Goal: Task Accomplishment & Management: Use online tool/utility

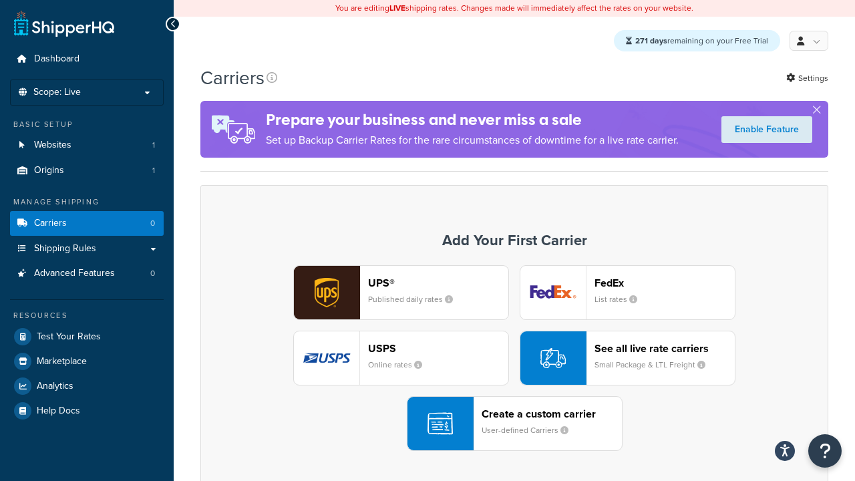
click at [515, 359] on div "UPS® Published daily rates FedEx List rates USPS Online rates See all live rate…" at bounding box center [515, 358] width 600 height 186
click at [515, 424] on div "Create a custom carrier User-defined Carriers" at bounding box center [552, 424] width 140 height 32
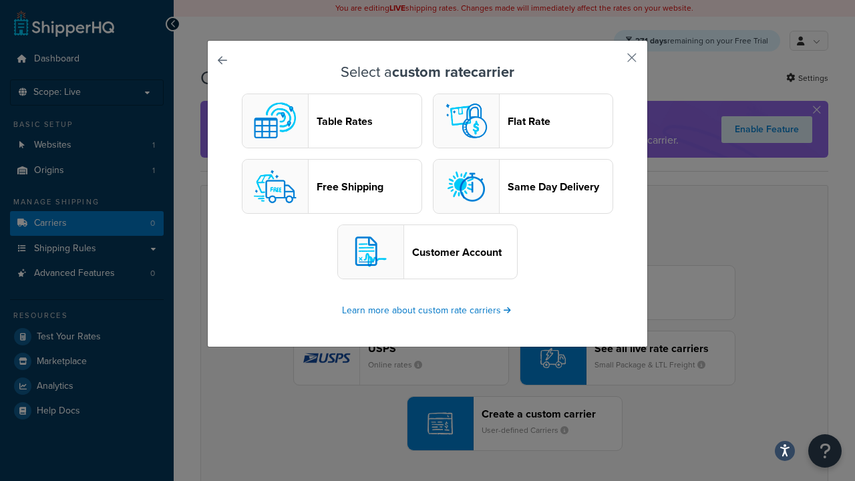
click at [332, 122] on header "Table Rates" at bounding box center [369, 121] width 105 height 13
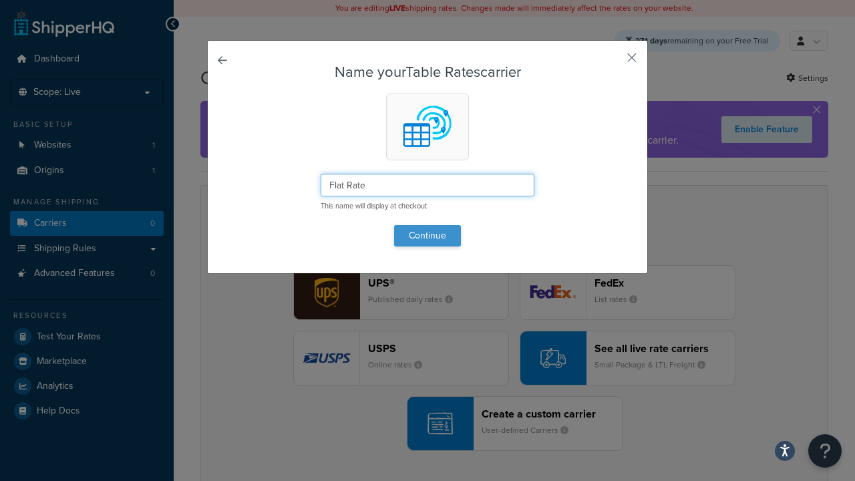
type input "Flat Rate"
click at [428, 235] on button "Continue" at bounding box center [427, 235] width 67 height 21
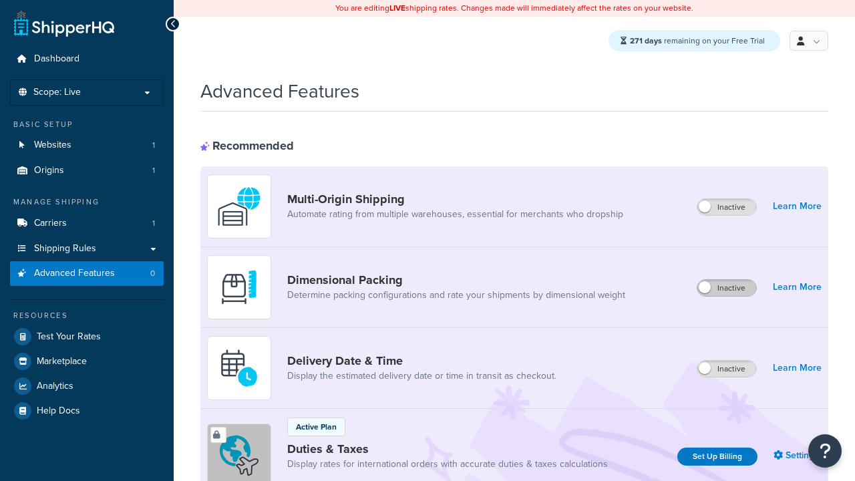
click at [728, 289] on label "Inactive" at bounding box center [727, 288] width 59 height 16
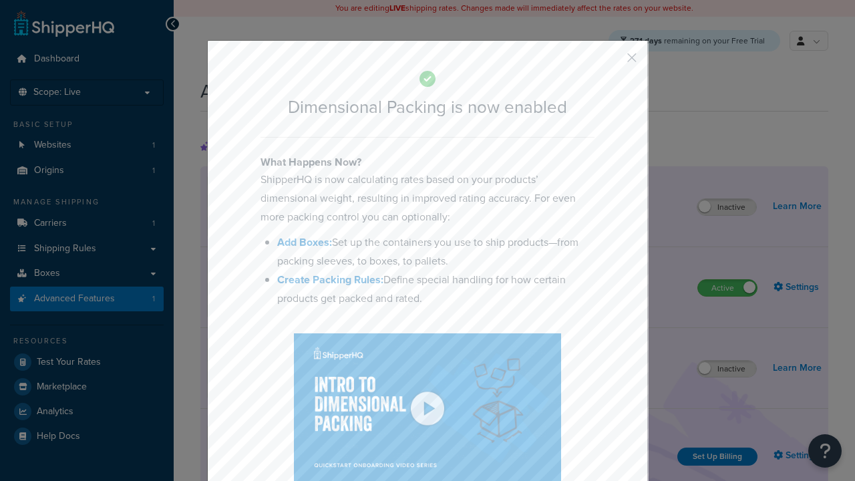
click at [612, 62] on button "button" at bounding box center [612, 62] width 3 height 3
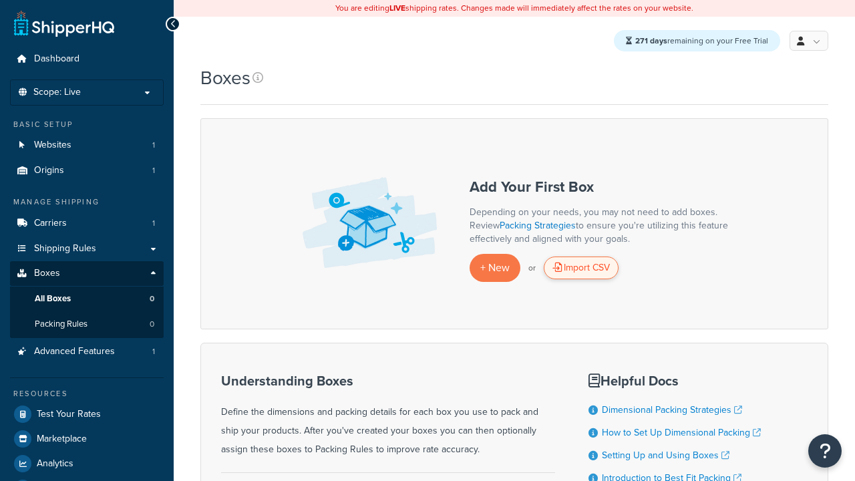
click at [581, 269] on div "Import CSV" at bounding box center [581, 268] width 75 height 23
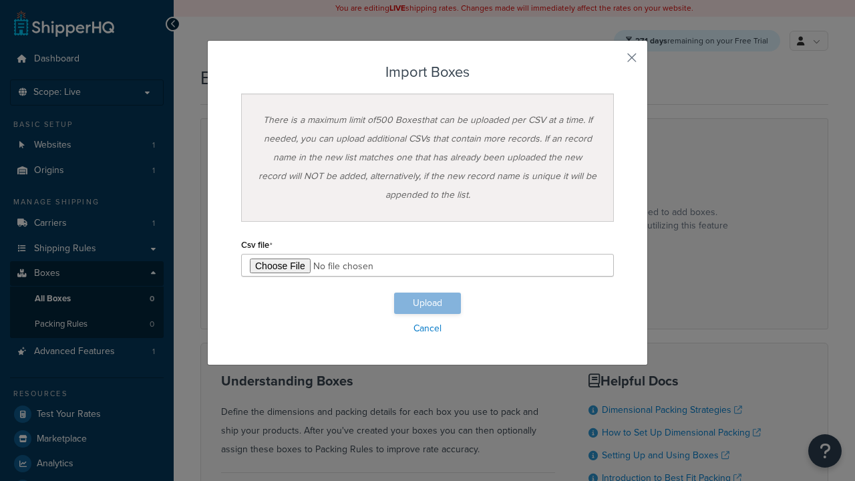
click at [428, 265] on input "file" at bounding box center [427, 265] width 373 height 23
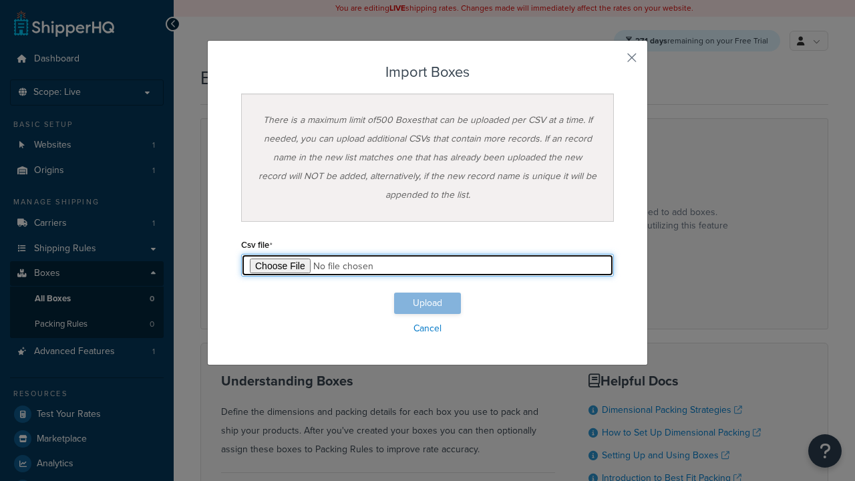
type input "C:\fakepath\importBoxesSuccess.csv"
click at [428, 303] on button "Upload" at bounding box center [427, 303] width 67 height 21
